Goal: Information Seeking & Learning: Learn about a topic

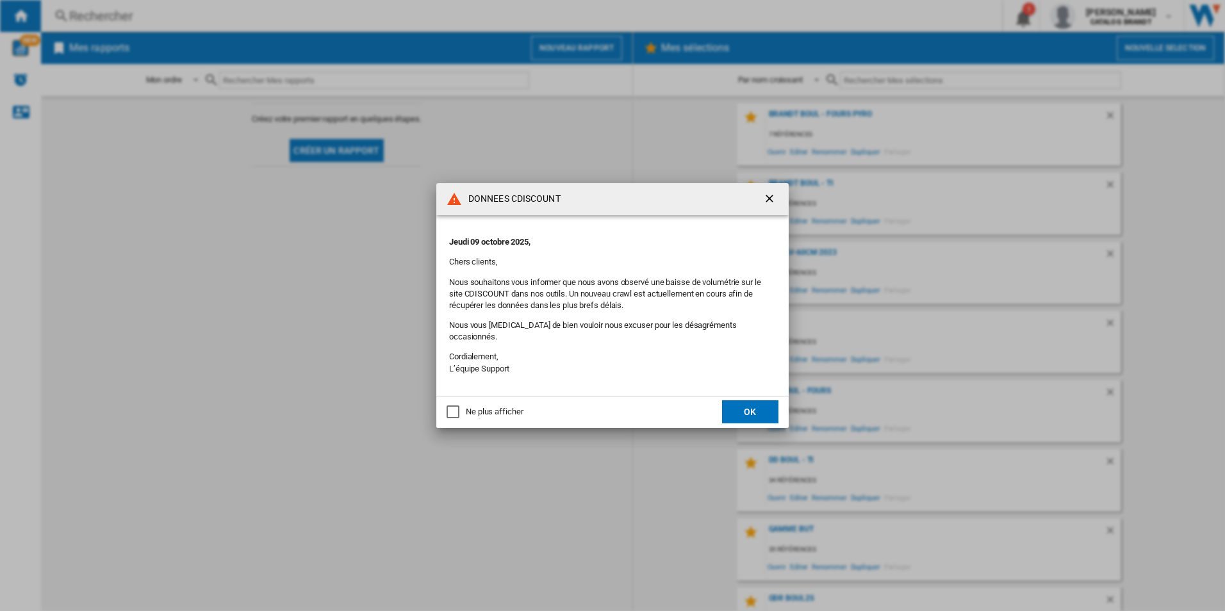
drag, startPoint x: 772, startPoint y: 199, endPoint x: 229, endPoint y: 58, distance: 561.4
click at [771, 197] on ng-md-icon "getI18NText('BUTTONS.CLOSE_DIALOG')" at bounding box center [770, 199] width 15 height 15
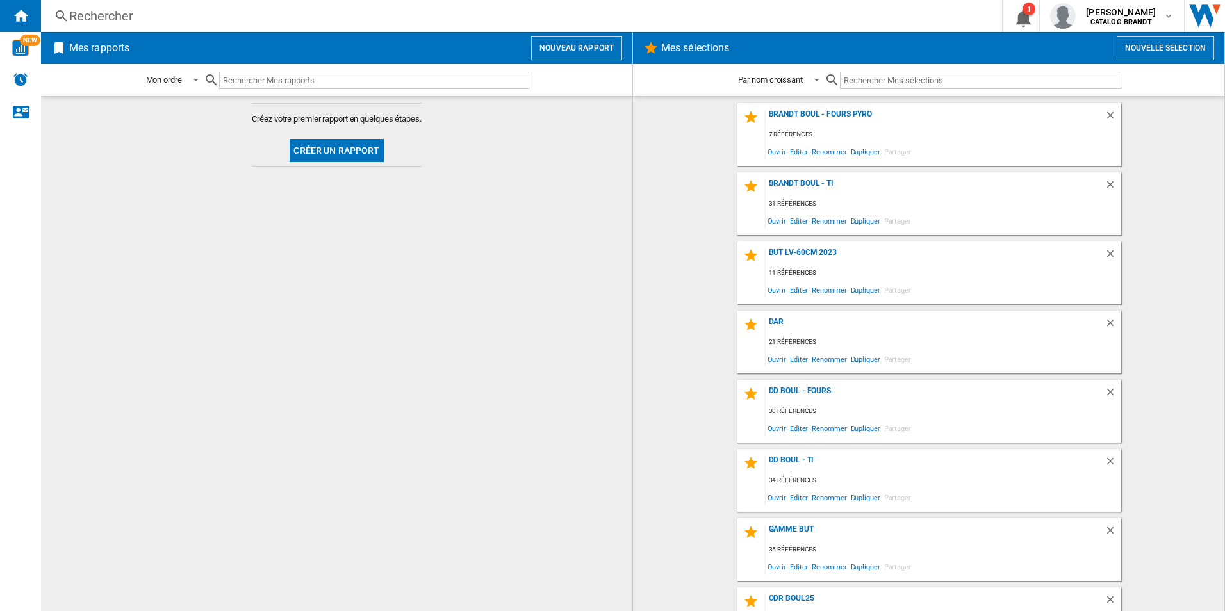
click at [217, 24] on div "Rechercher" at bounding box center [518, 16] width 899 height 18
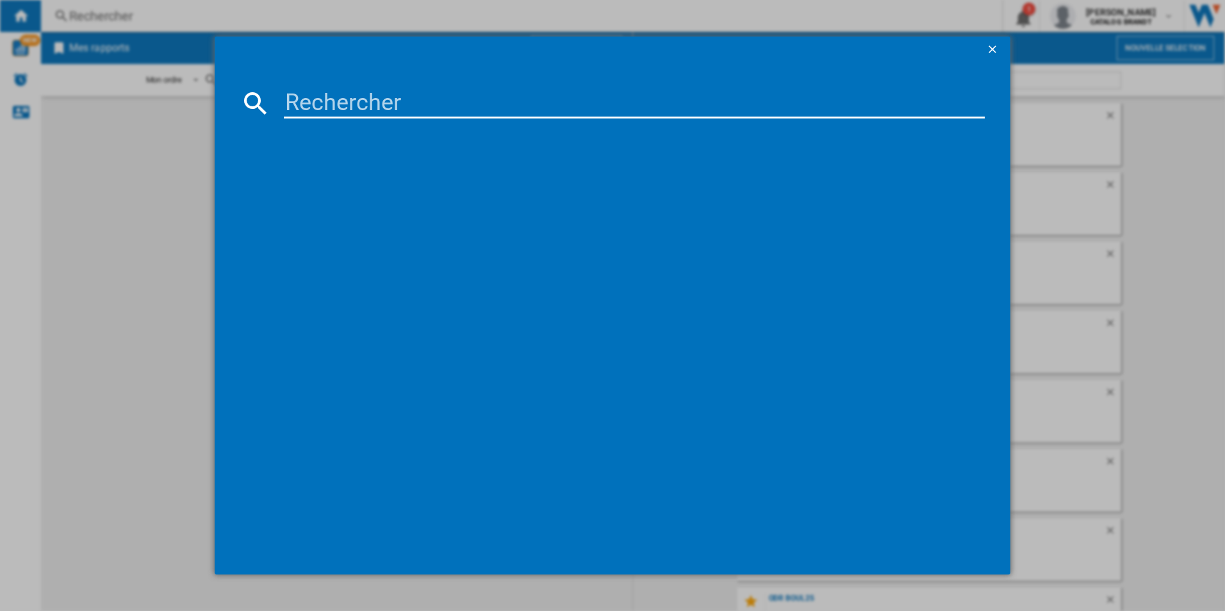
click at [466, 106] on input at bounding box center [635, 103] width 702 height 31
paste input "VT36026S"
type input "VT36026S"
click at [352, 180] on div "VEDETTE VT36026S ARGENT" at bounding box center [621, 186] width 689 height 13
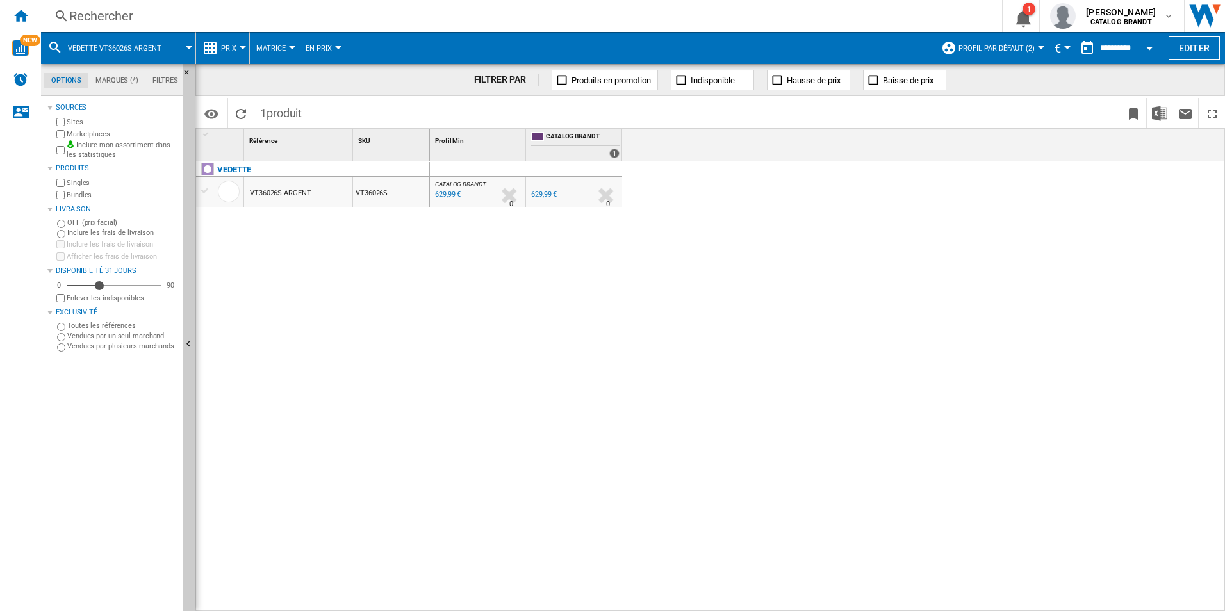
click at [226, 54] on button "Prix" at bounding box center [232, 48] width 22 height 32
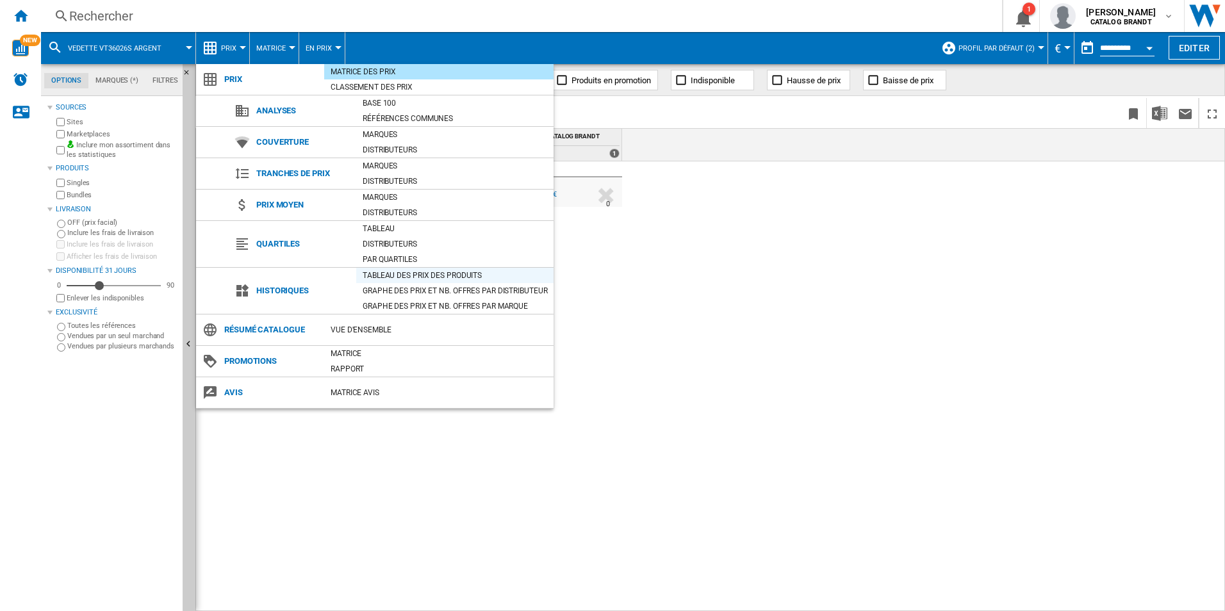
click at [445, 272] on div "Tableau des prix des produits" at bounding box center [454, 275] width 197 height 13
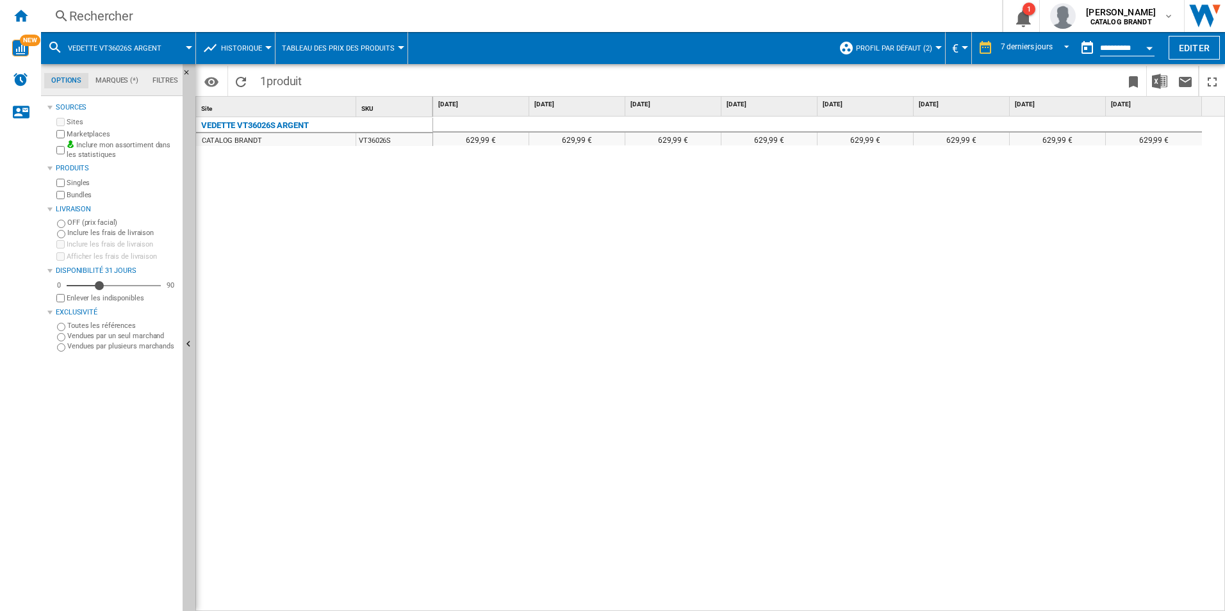
click at [884, 46] on span "Profil par défaut (2)" at bounding box center [894, 48] width 76 height 8
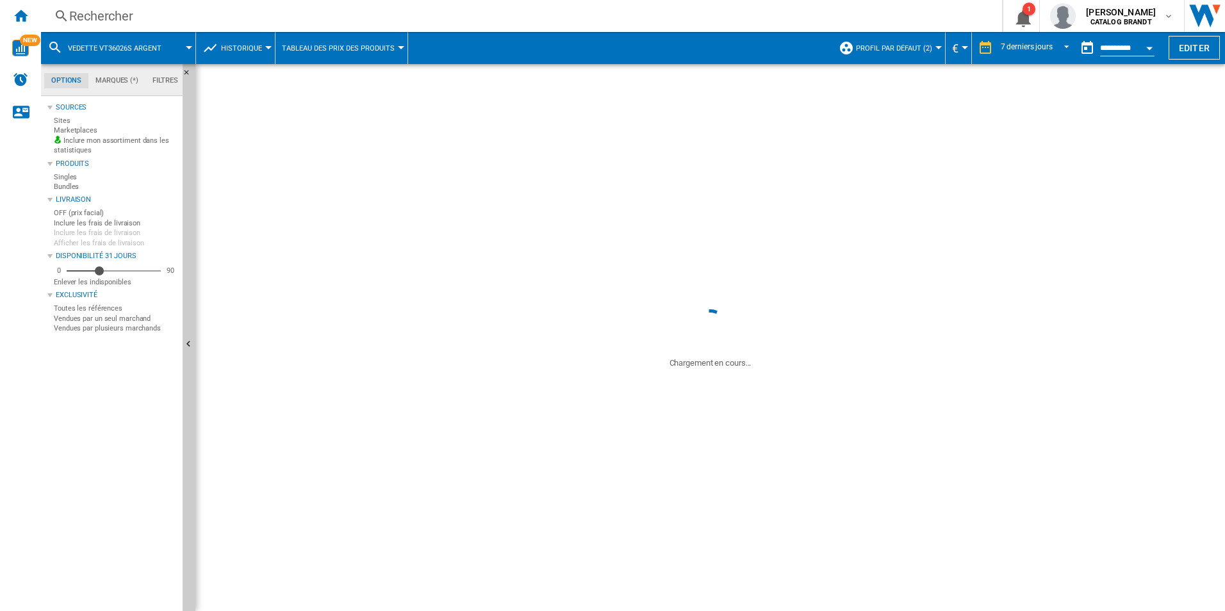
drag, startPoint x: 748, startPoint y: 259, endPoint x: 864, endPoint y: 176, distance: 142.9
click at [757, 256] on div "629,99 € 629,99 € 629,99 € 629,99 € 629,99 € 629,99 € 629,99 € 629,99 €" at bounding box center [829, 364] width 792 height 495
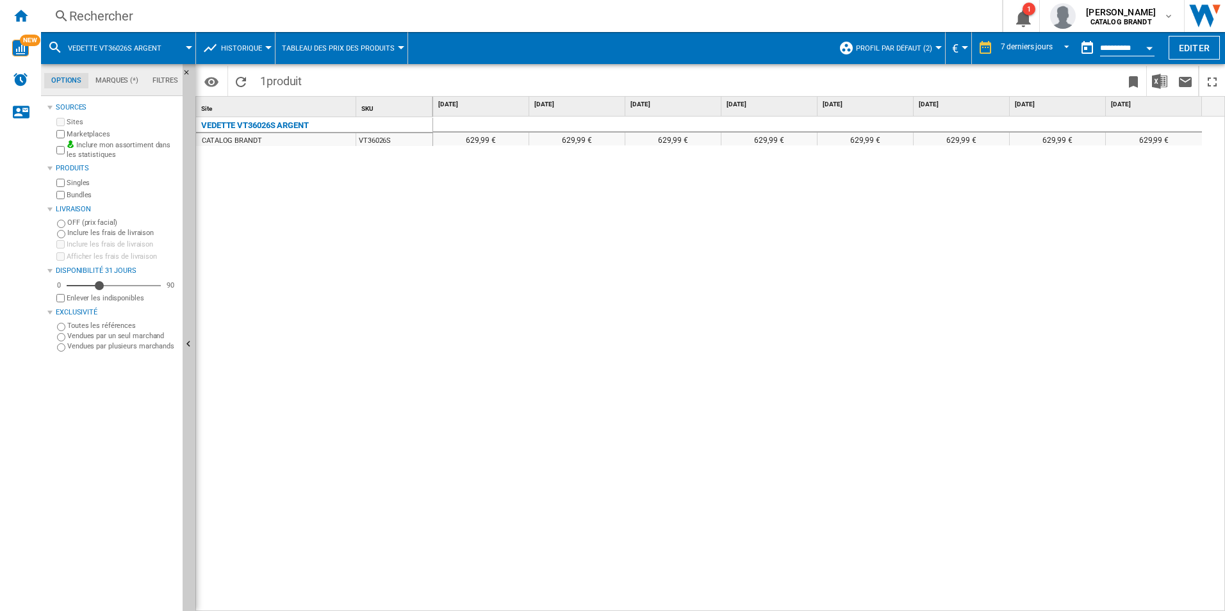
click at [903, 44] on span "Profil par défaut (2)" at bounding box center [894, 48] width 76 height 8
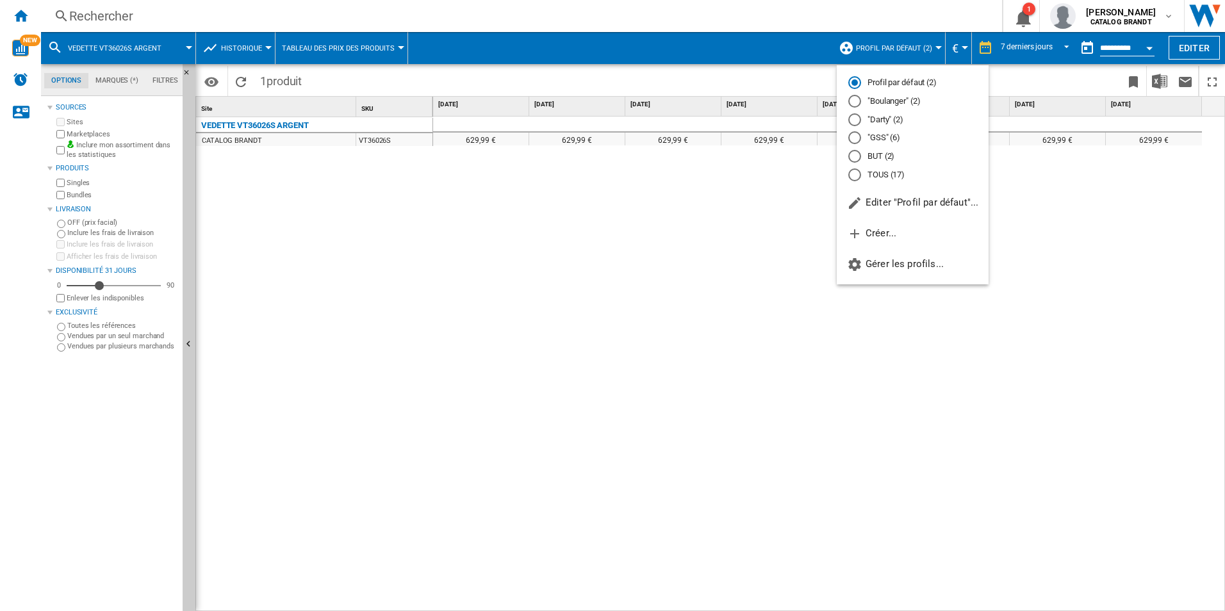
click at [883, 172] on md-radio-button "TOUS (17)" at bounding box center [912, 174] width 129 height 12
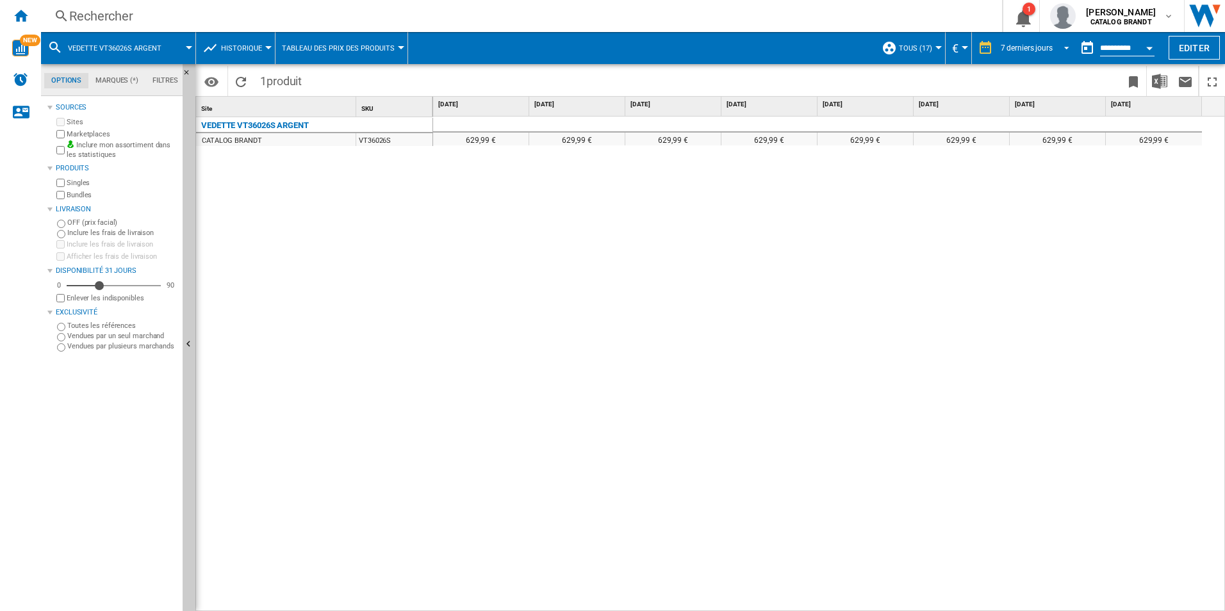
click at [1012, 44] on div "7 derniers jours" at bounding box center [1027, 48] width 52 height 9
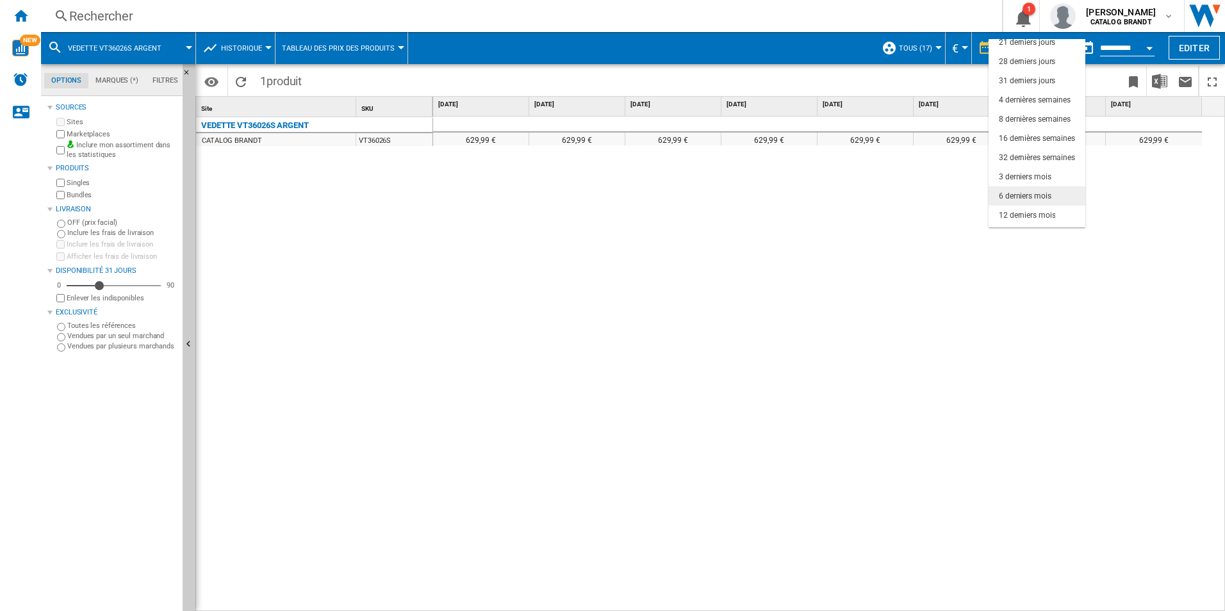
scroll to position [81, 0]
click at [1046, 219] on div "18 derniers mois" at bounding box center [1027, 218] width 56 height 11
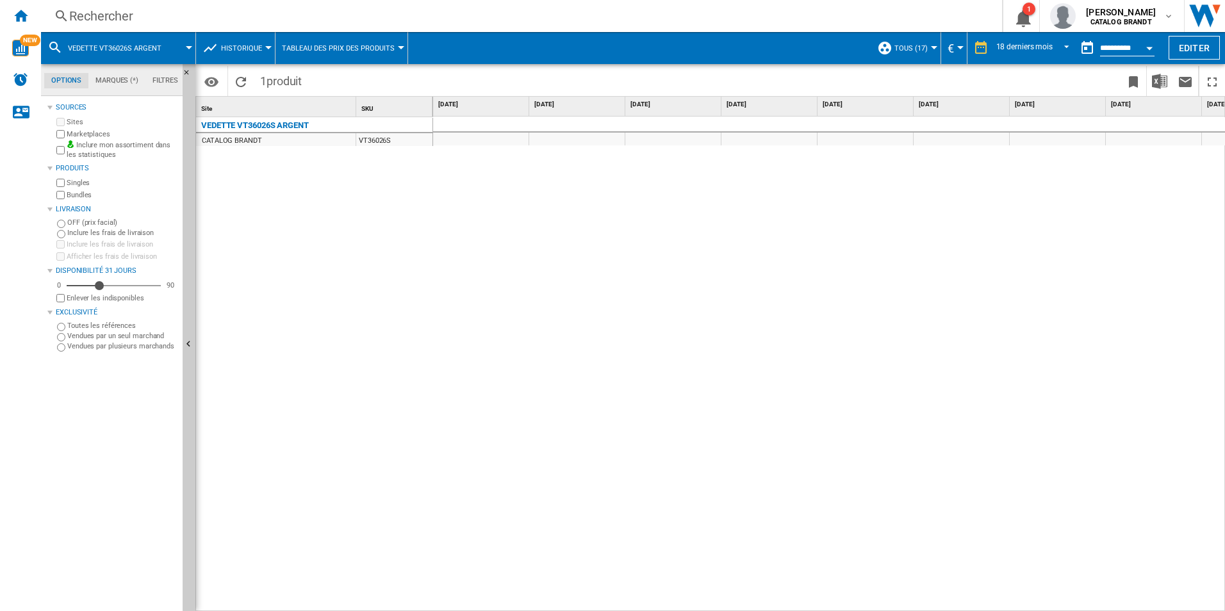
drag, startPoint x: 559, startPoint y: 603, endPoint x: 806, endPoint y: 606, distance: 246.7
click at [812, 605] on div "629,99 € 629,99 € 629,99 € 629,99 € 629,99 € 629,99 € 629,99 € 629,99 € 629,99 €" at bounding box center [829, 364] width 792 height 495
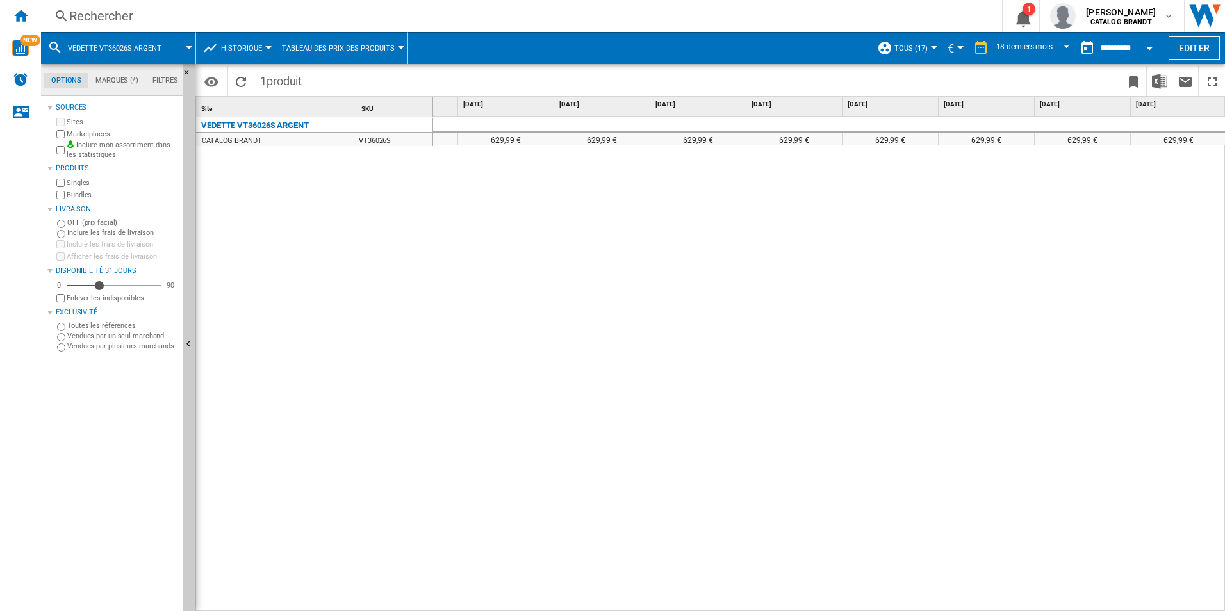
click at [924, 52] on span "TOUS (17)" at bounding box center [910, 48] width 33 height 8
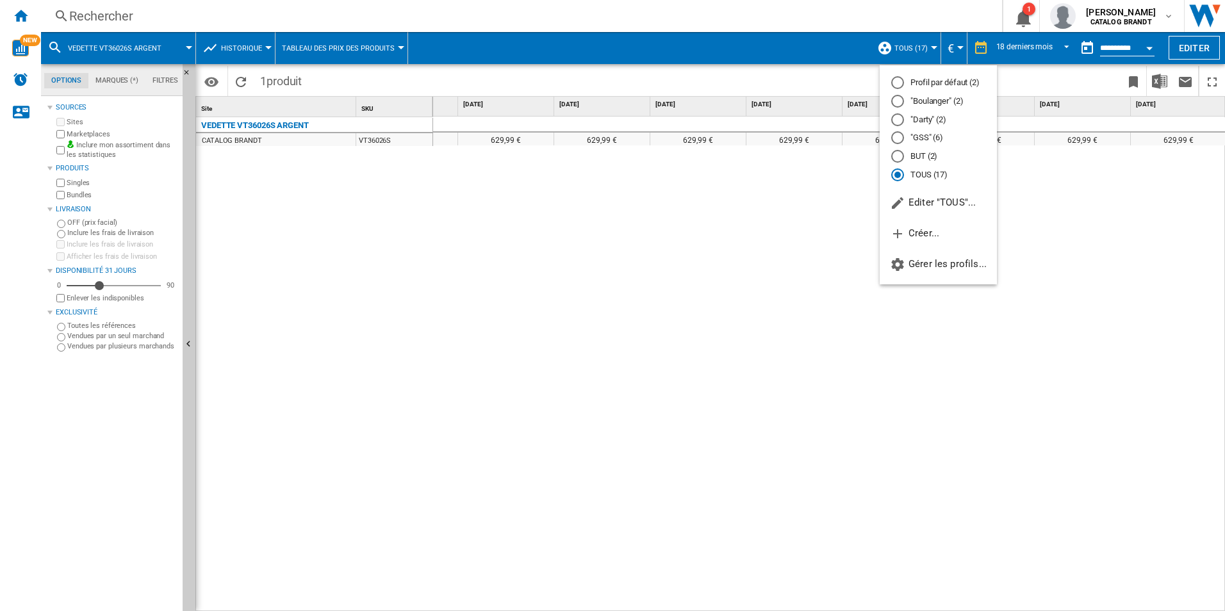
click at [937, 139] on md-radio-button ""GSS" (6)" at bounding box center [938, 138] width 94 height 12
